Goal: Task Accomplishment & Management: Manage account settings

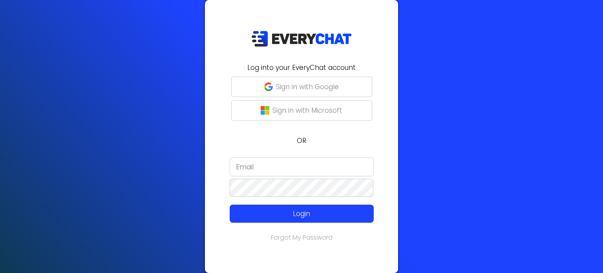
click at [272, 160] on input "email" at bounding box center [302, 166] width 144 height 19
click at [368, 165] on input "email" at bounding box center [302, 166] width 144 height 19
click at [291, 164] on input "email" at bounding box center [302, 166] width 144 height 19
type input "[EMAIL_ADDRESS][DOMAIN_NAME]"
click at [379, 142] on p "OR" at bounding box center [302, 140] width 184 height 10
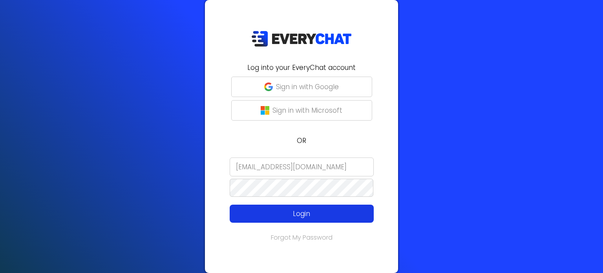
click at [306, 208] on p "Login" at bounding box center [301, 213] width 115 height 10
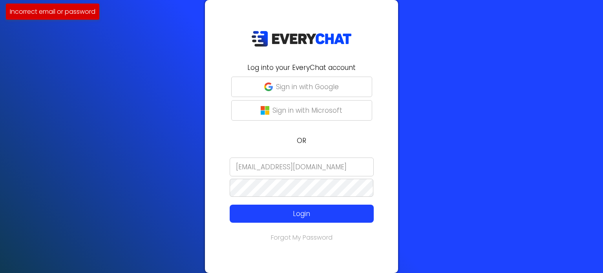
drag, startPoint x: 346, startPoint y: 165, endPoint x: 144, endPoint y: 146, distance: 202.7
click at [144, 146] on div "Log into your EveryChat account Sign in with Google Sign in with Microsoft OR […" at bounding box center [301, 136] width 603 height 273
click at [192, 186] on div "Log into your EveryChat account Sign in with Google Sign in with Microsoft OR L…" at bounding box center [301, 136] width 603 height 273
click at [528, 164] on div "Log into your EveryChat account Sign in with Google Sign in with Microsoft OR L…" at bounding box center [301, 136] width 603 height 273
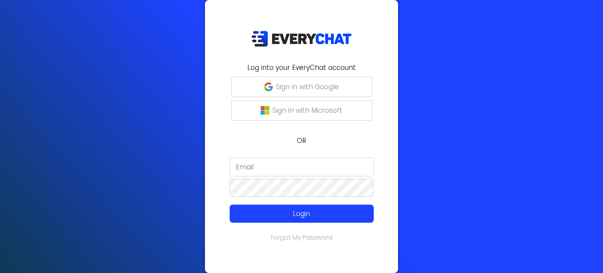
type input "[EMAIL_ADDRESS][DOMAIN_NAME]"
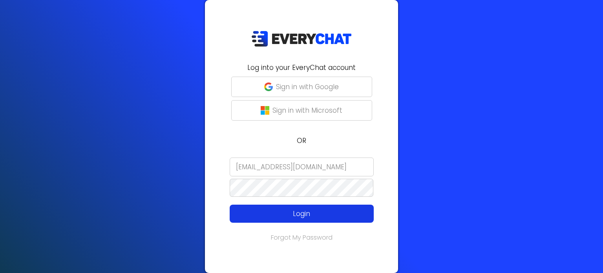
click at [297, 214] on p "Login" at bounding box center [301, 213] width 115 height 10
